Goal: Task Accomplishment & Management: Manage account settings

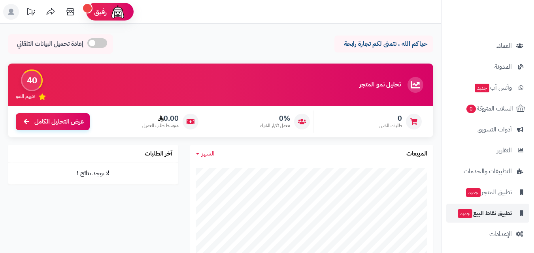
scroll to position [129, 0]
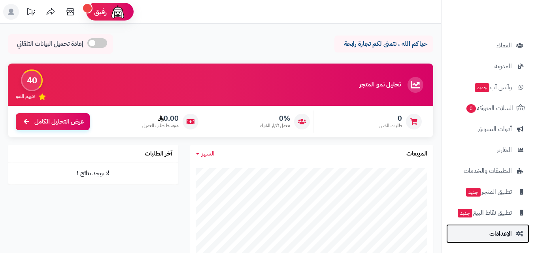
click at [504, 239] on span "الإعدادات" at bounding box center [500, 233] width 23 height 11
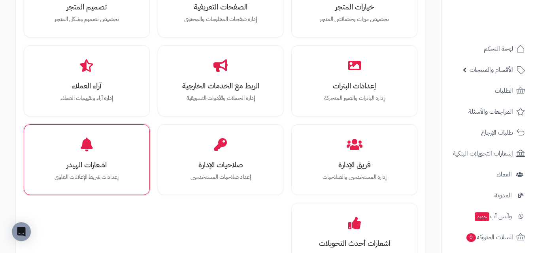
scroll to position [316, 0]
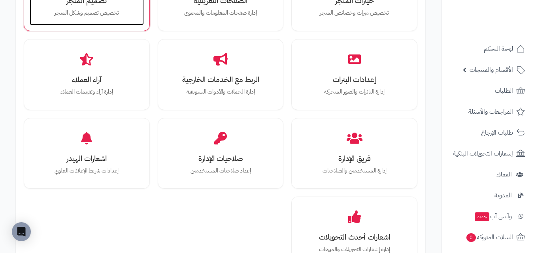
click at [101, 15] on p "تخصيص تصميم وشكل المتجر" at bounding box center [87, 13] width 98 height 9
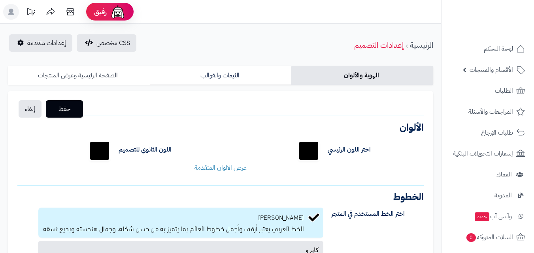
click at [117, 77] on link "الصفحة الرئيسية وعرض المنتجات" at bounding box center [79, 75] width 142 height 19
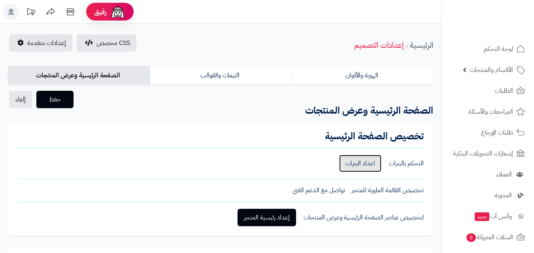
click at [371, 163] on link "اعداد البنرات" at bounding box center [360, 163] width 42 height 17
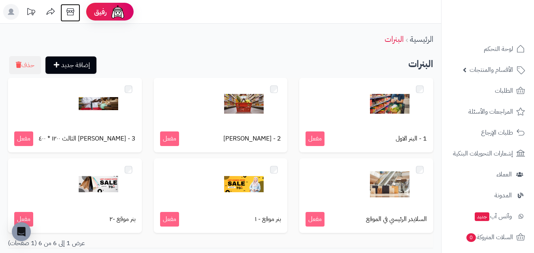
click at [72, 14] on icon at bounding box center [70, 12] width 16 height 16
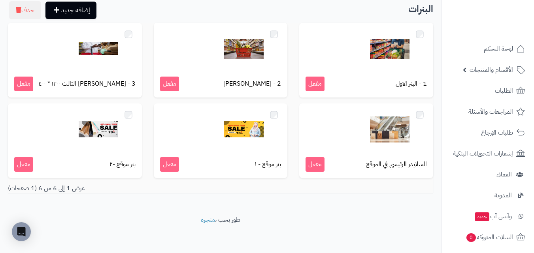
scroll to position [57, 0]
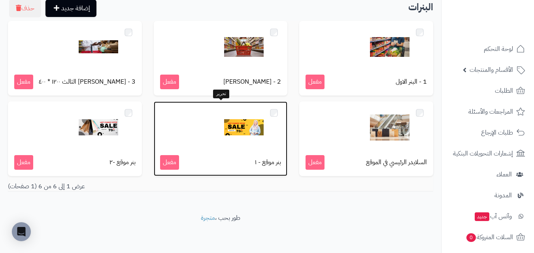
click at [237, 148] on div "بنر موقع - ١ مفعل" at bounding box center [221, 139] width 134 height 75
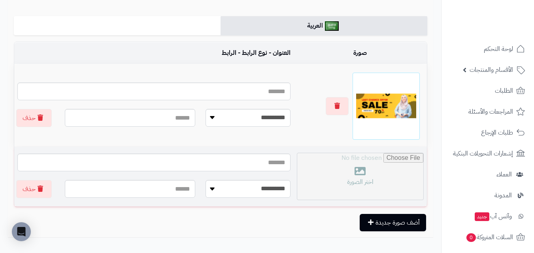
scroll to position [158, 0]
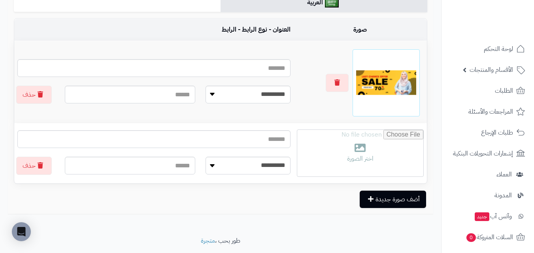
type input "**********"
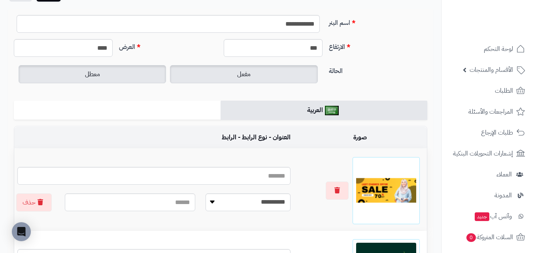
scroll to position [40, 0]
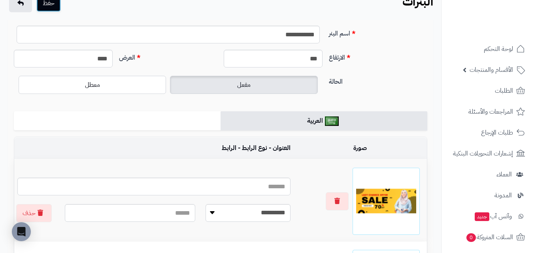
click at [54, 9] on button "حفظ" at bounding box center [48, 2] width 25 height 17
click at [243, 20] on div "**********" at bounding box center [220, 187] width 425 height 335
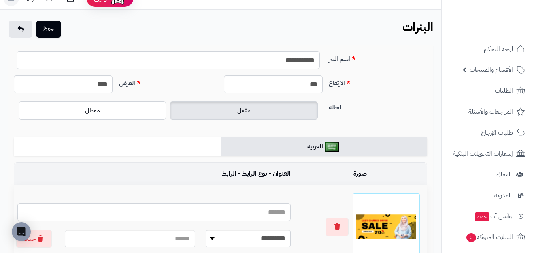
scroll to position [0, 0]
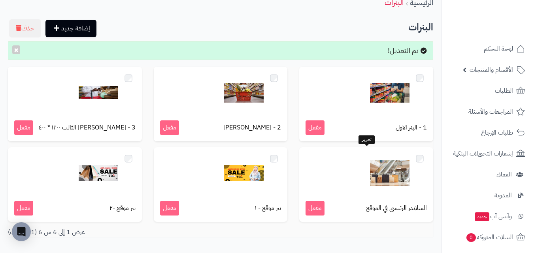
scroll to position [83, 0]
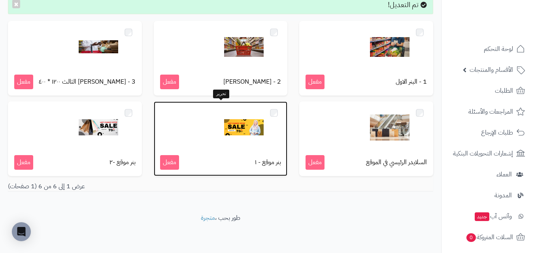
click at [257, 137] on img at bounding box center [244, 128] width 40 height 40
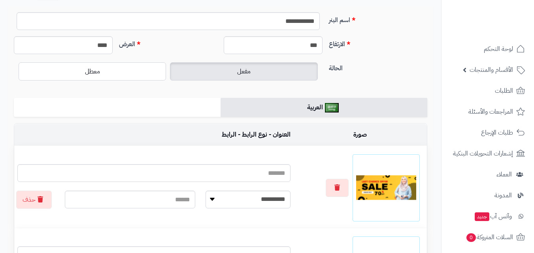
scroll to position [158, 0]
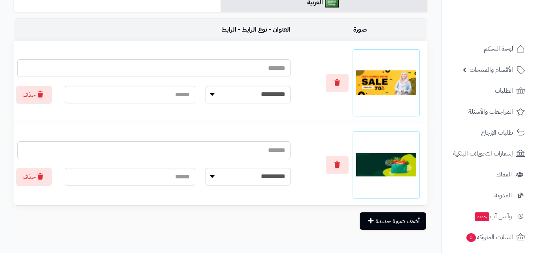
click at [337, 94] on div at bounding box center [360, 82] width 127 height 67
click at [336, 91] on button "button" at bounding box center [337, 83] width 23 height 18
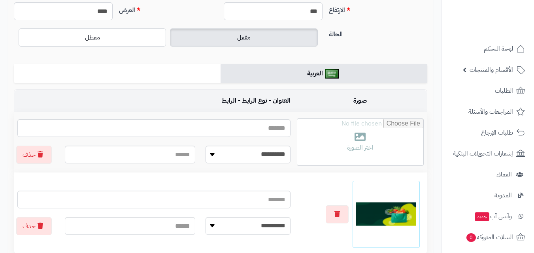
scroll to position [0, 0]
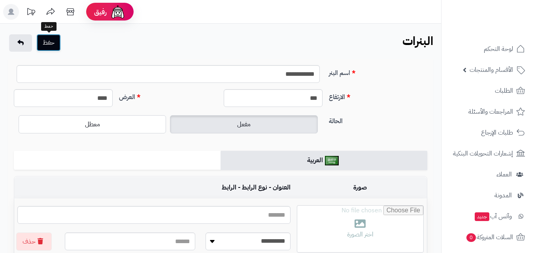
click at [60, 41] on button "حفظ" at bounding box center [48, 42] width 25 height 17
